Goal: Task Accomplishment & Management: Manage account settings

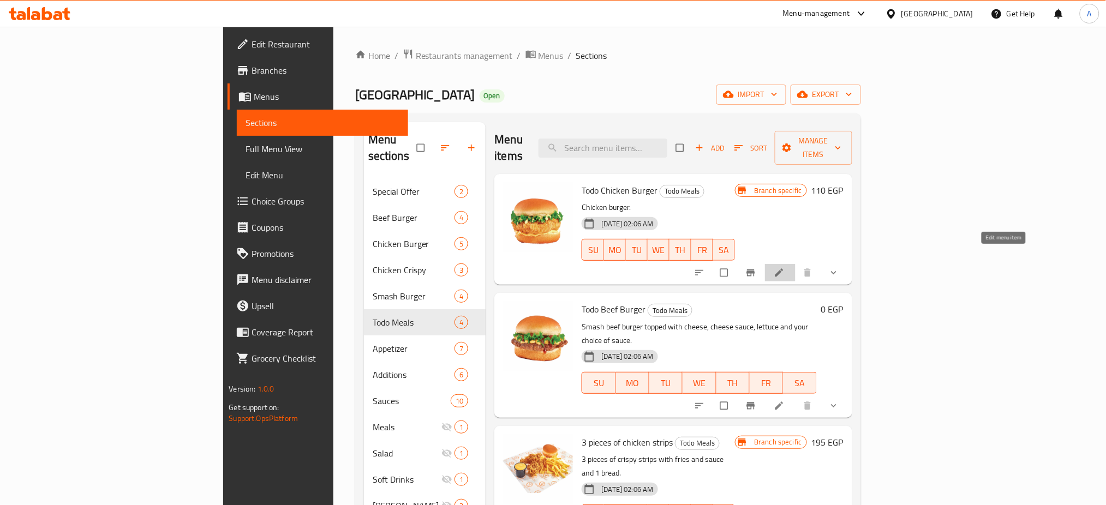
click at [785, 267] on icon at bounding box center [779, 272] width 11 height 11
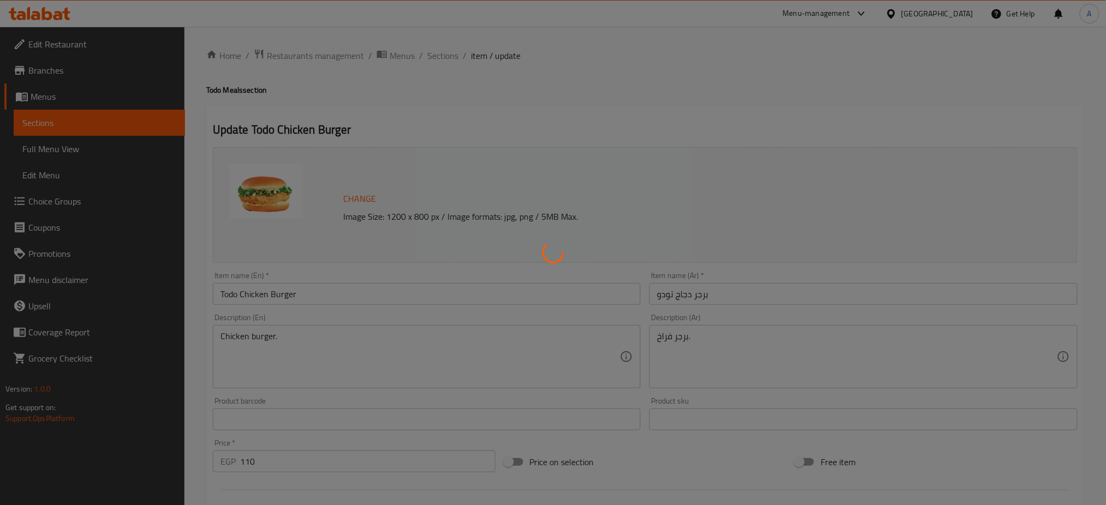
type input "خليها كومبو:"
type input "0"
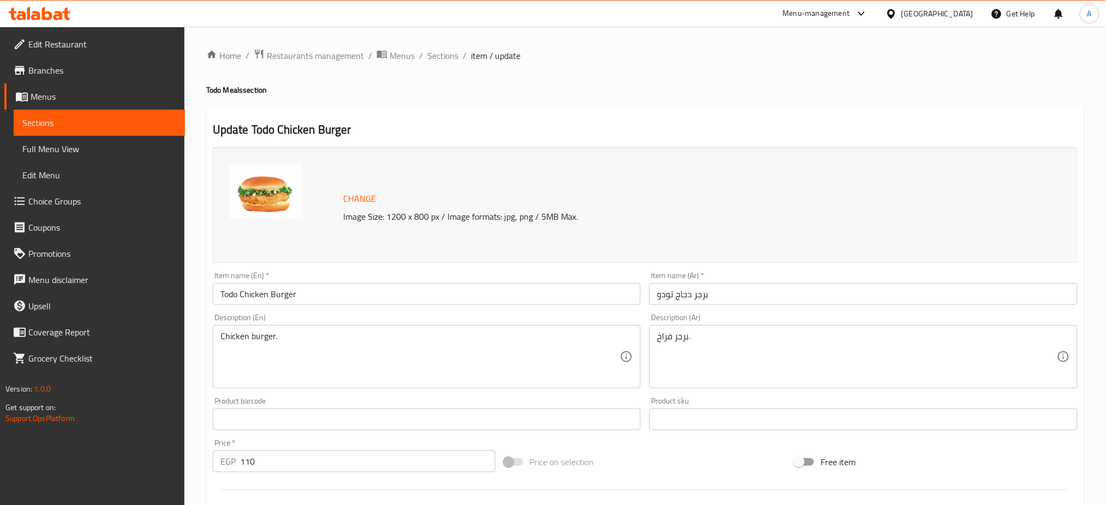
scroll to position [299, 0]
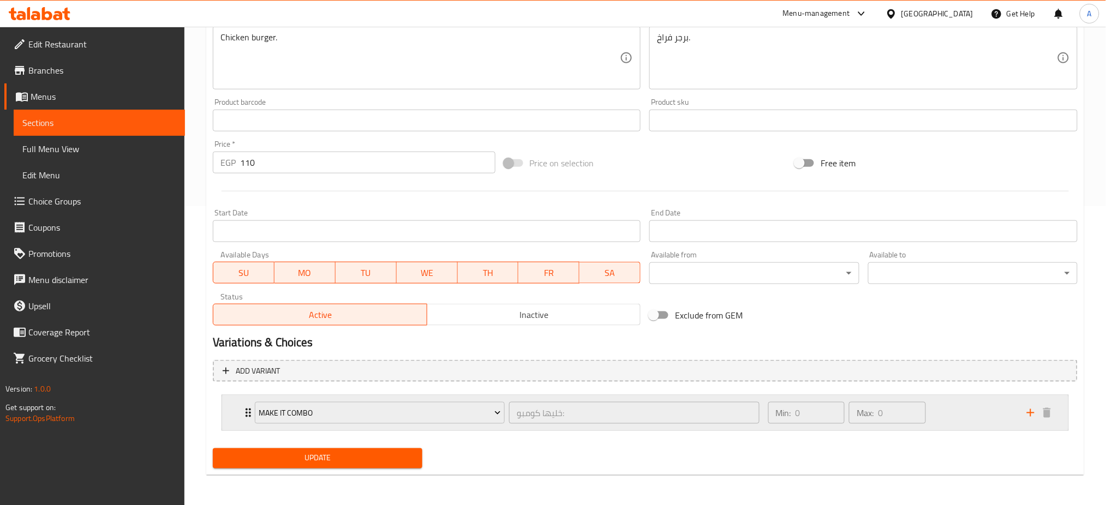
click at [238, 414] on div "Make It Combo خليها كومبو: ​ Min: 0 ​ Max: 0 ​" at bounding box center [645, 413] width 847 height 35
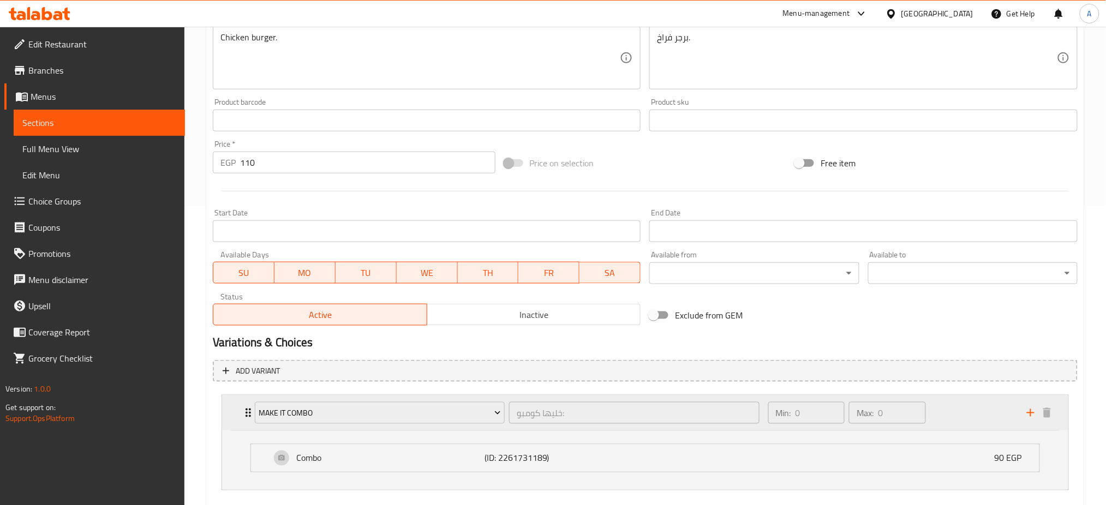
scroll to position [359, 0]
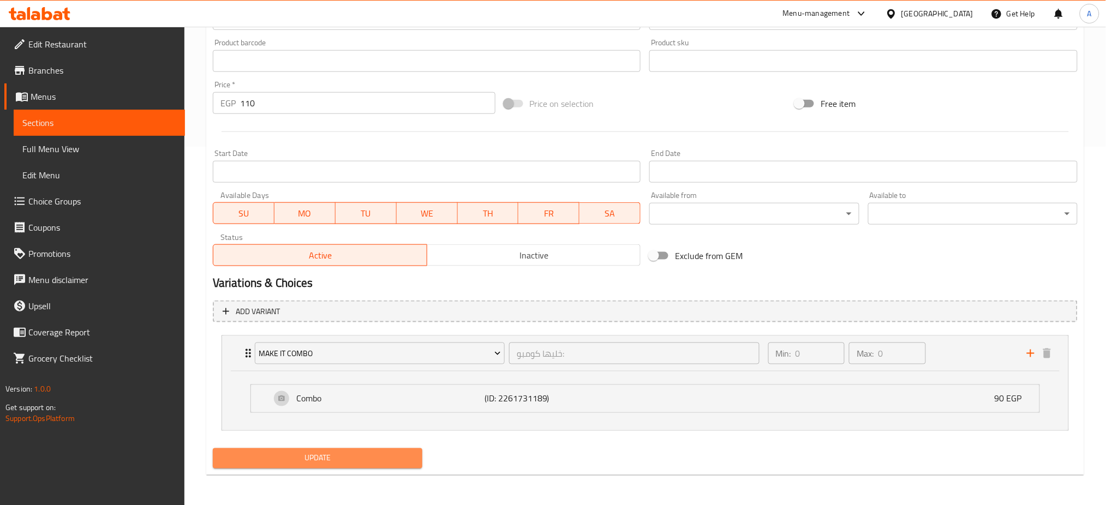
click at [297, 462] on span "Update" at bounding box center [318, 459] width 192 height 14
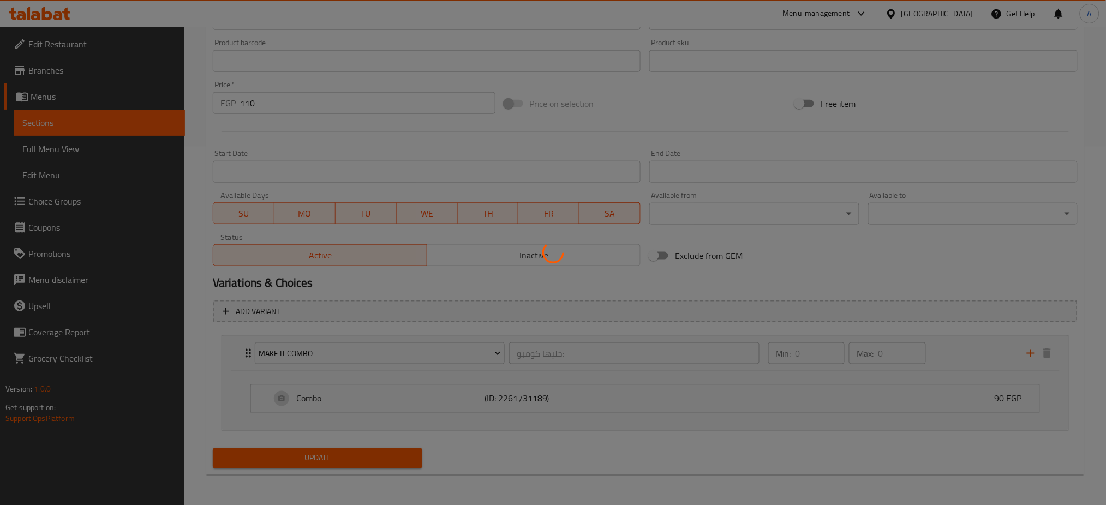
click at [297, 462] on div at bounding box center [553, 252] width 1106 height 505
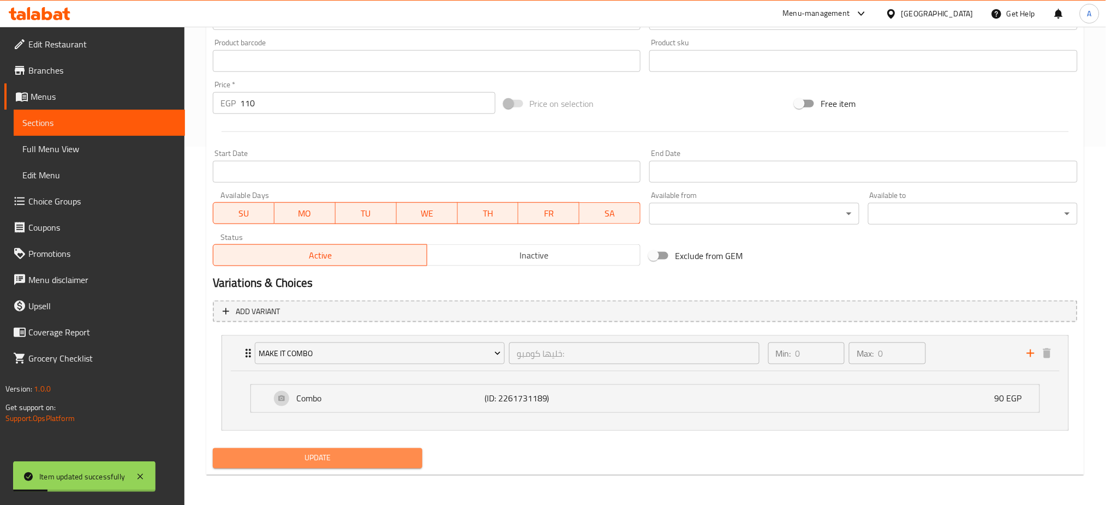
click at [276, 459] on span "Update" at bounding box center [318, 459] width 192 height 14
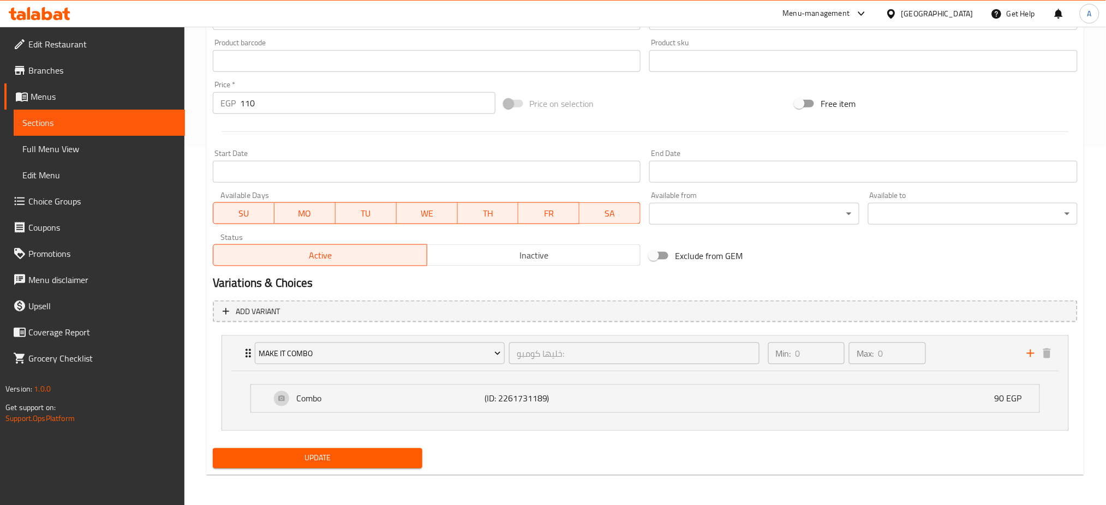
click at [931, 239] on div "Change Image Size: 1200 x 800 px / Image formats: jpg, png / 5MB Max. Item name…" at bounding box center [645, 27] width 874 height 486
click at [945, 109] on div "Free item" at bounding box center [936, 103] width 291 height 29
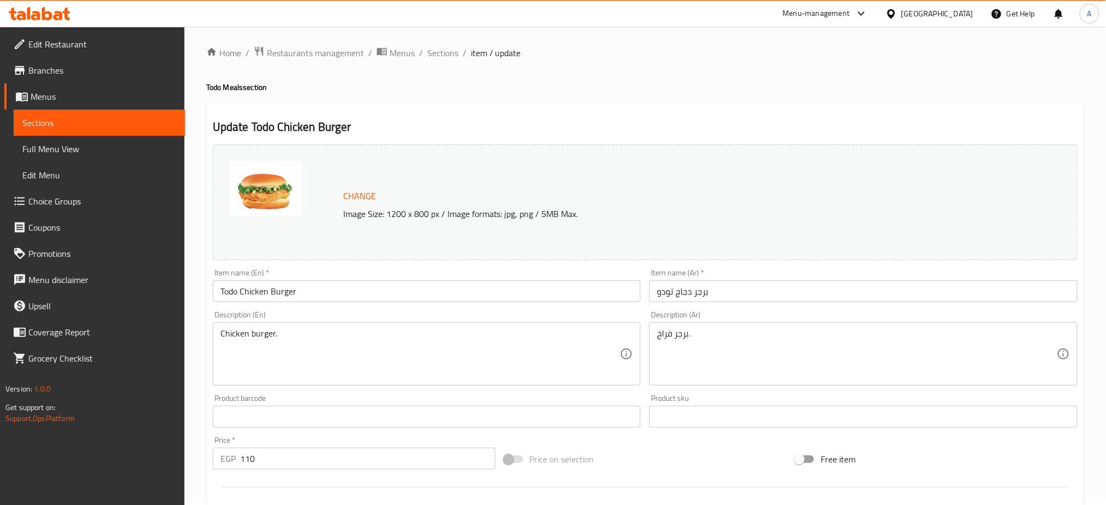
scroll to position [0, 0]
click at [443, 59] on span "Sections" at bounding box center [442, 55] width 31 height 13
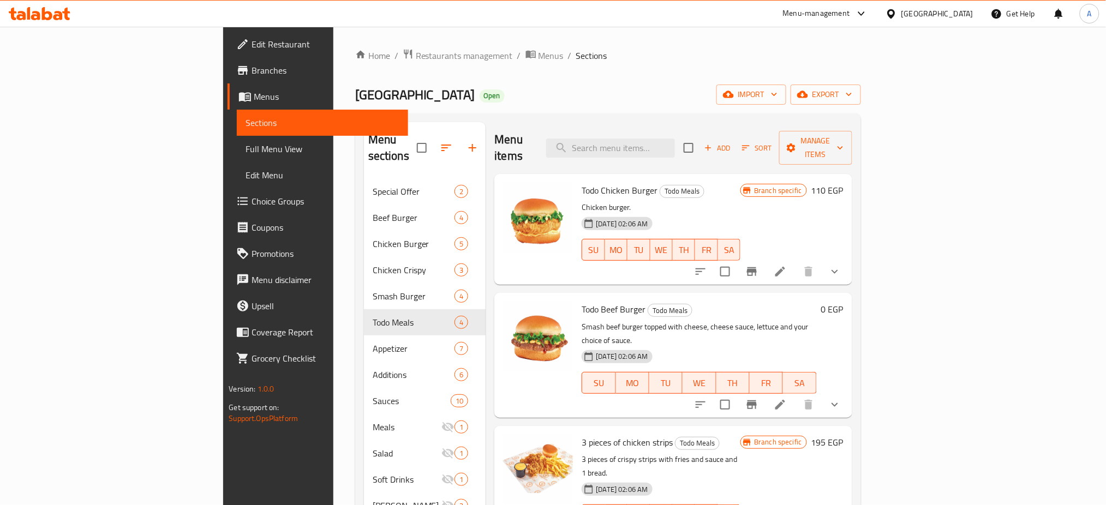
click at [502, 98] on div "Valencia Open import export" at bounding box center [608, 95] width 506 height 20
